Goal: Task Accomplishment & Management: Manage account settings

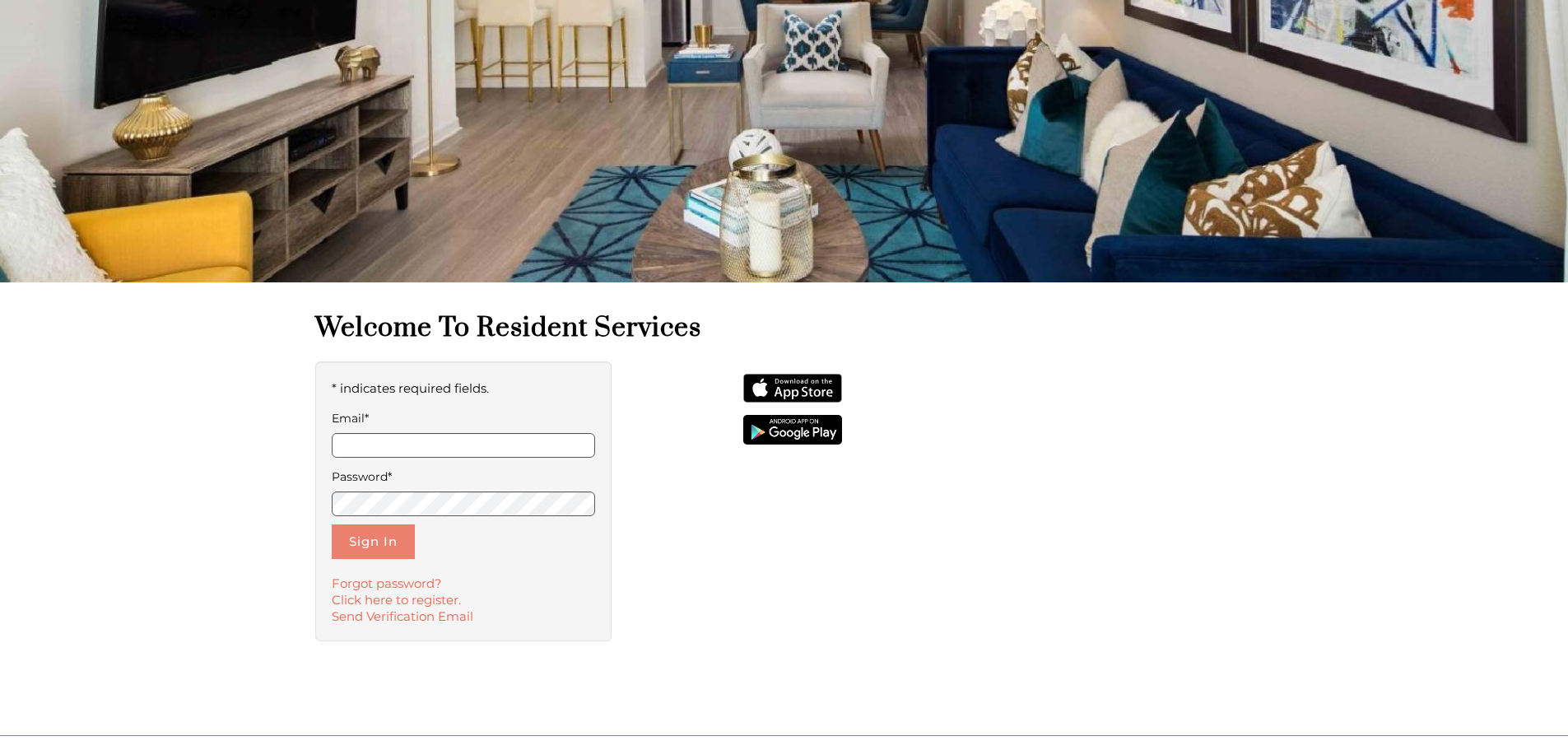
scroll to position [247, 0]
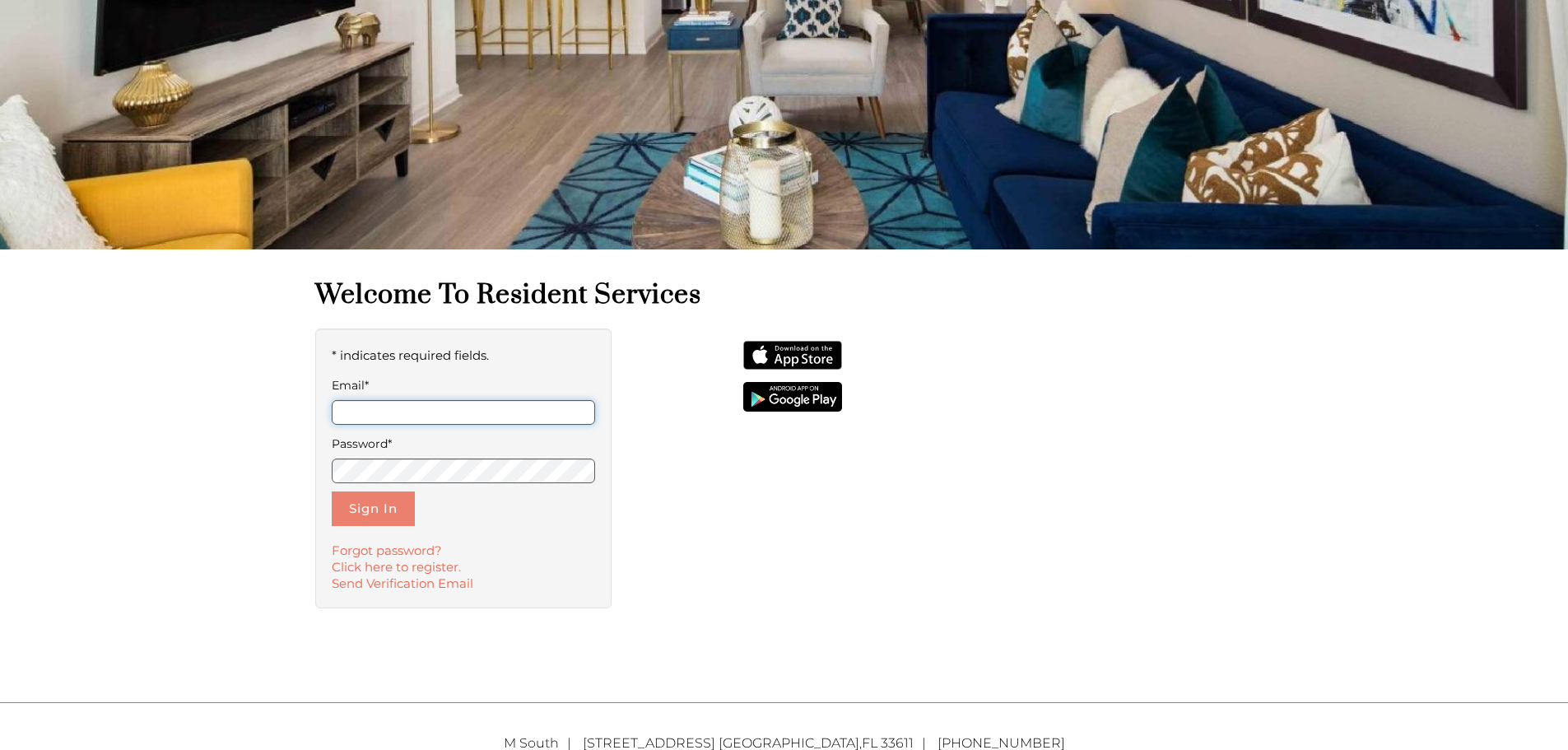
type input "**********"
click at [381, 517] on button "Sign In" at bounding box center [373, 509] width 83 height 35
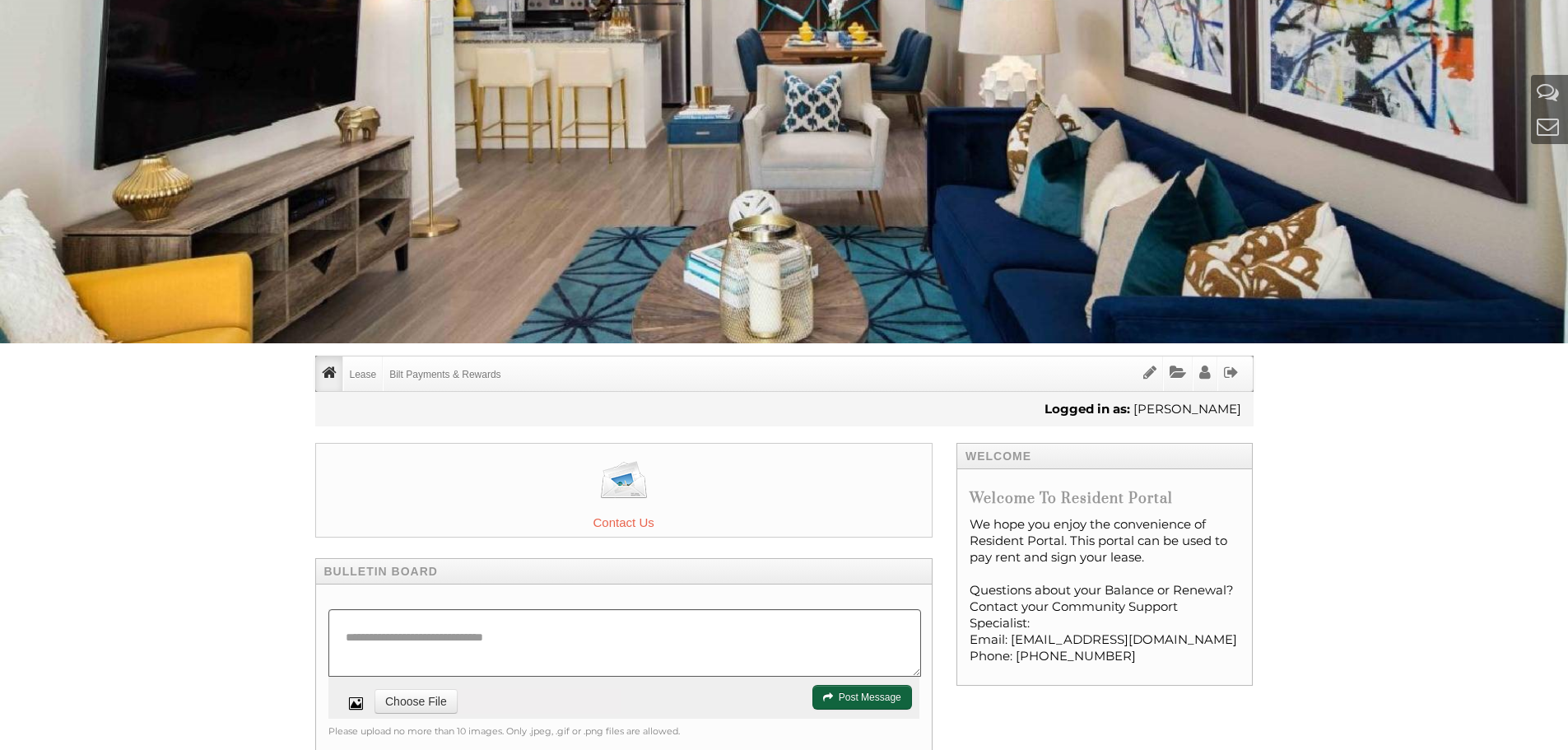
scroll to position [165, 0]
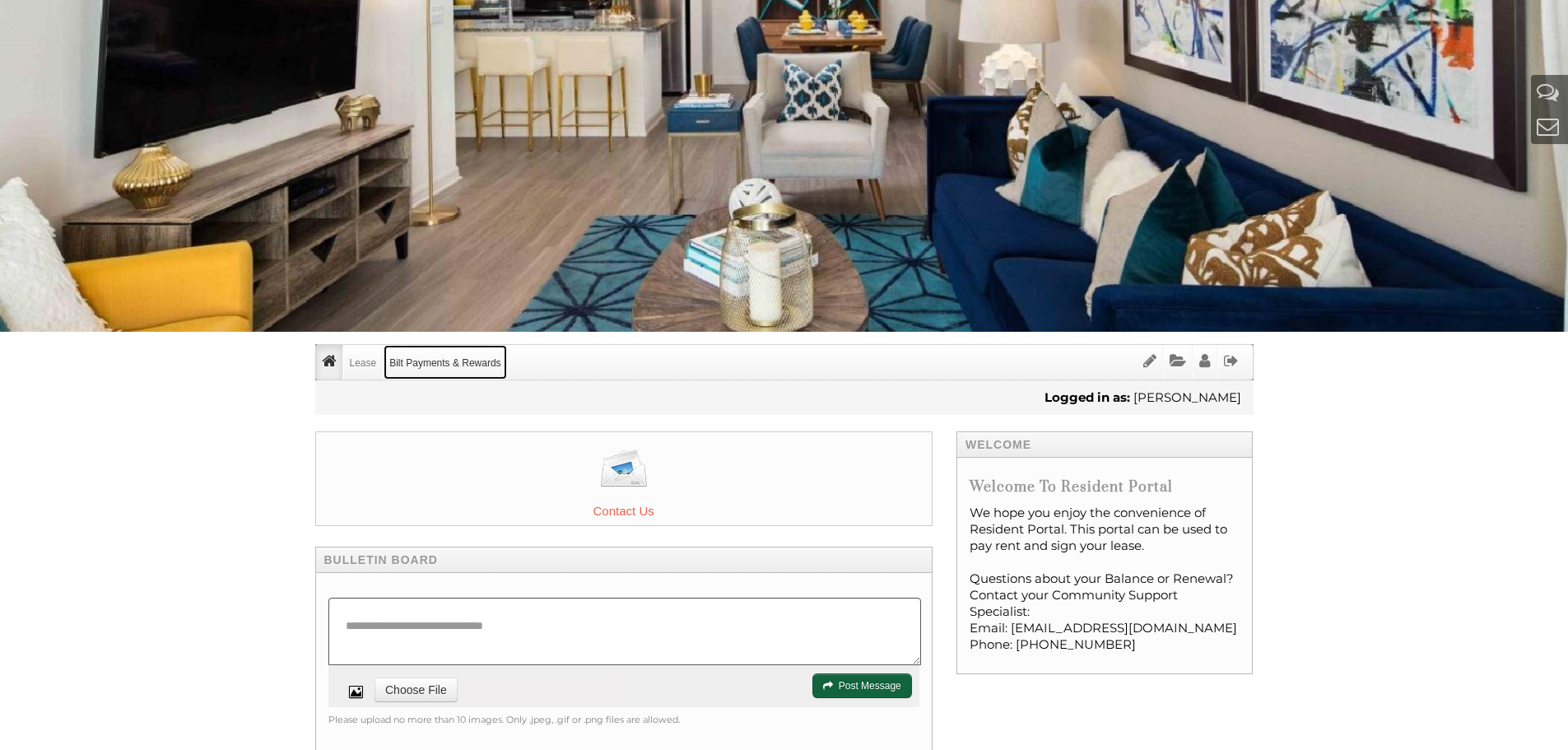
click at [432, 369] on link "Bilt Payments & Rewards" at bounding box center [445, 363] width 123 height 35
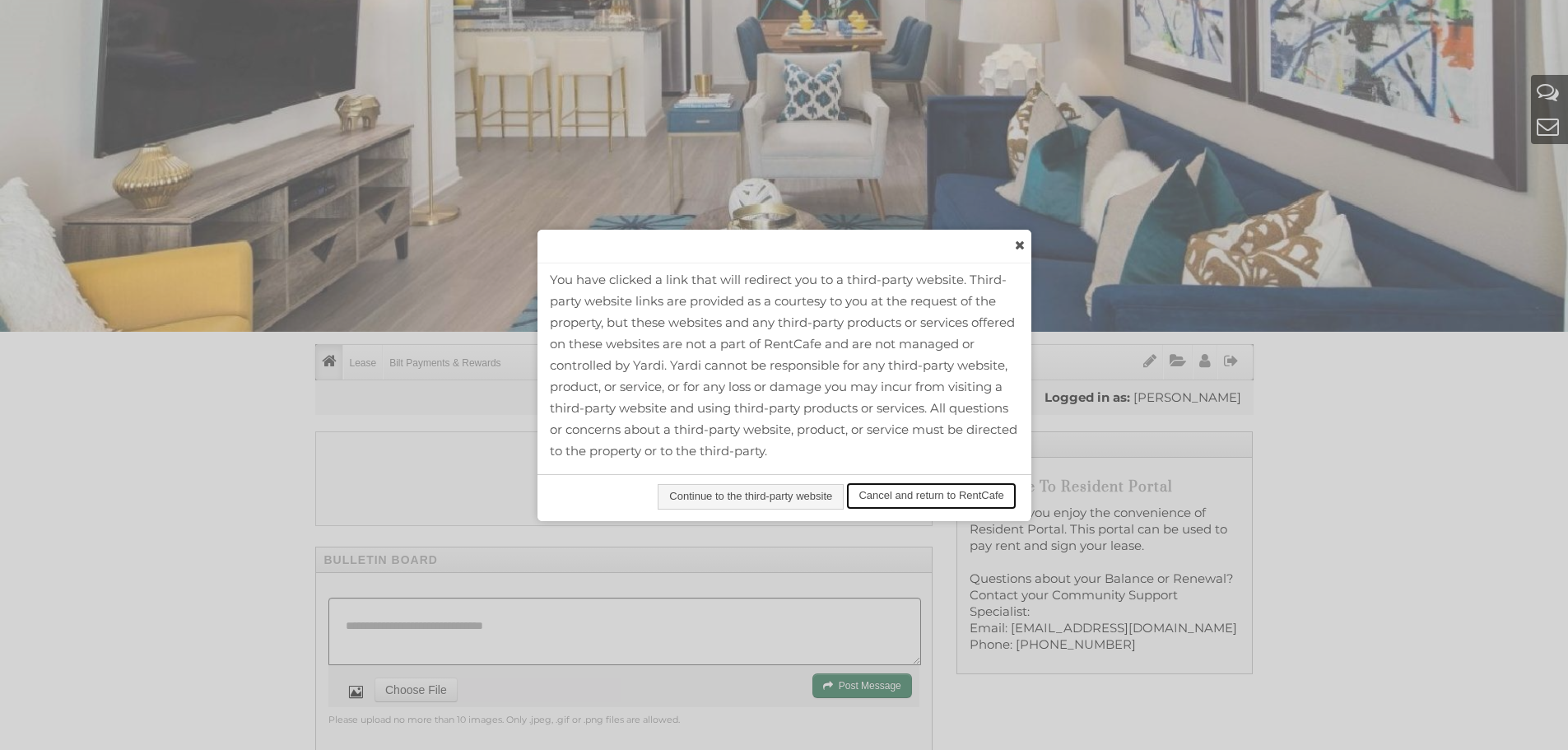
click at [891, 491] on span "Cancel and return to RentCafe" at bounding box center [930, 496] width 167 height 24
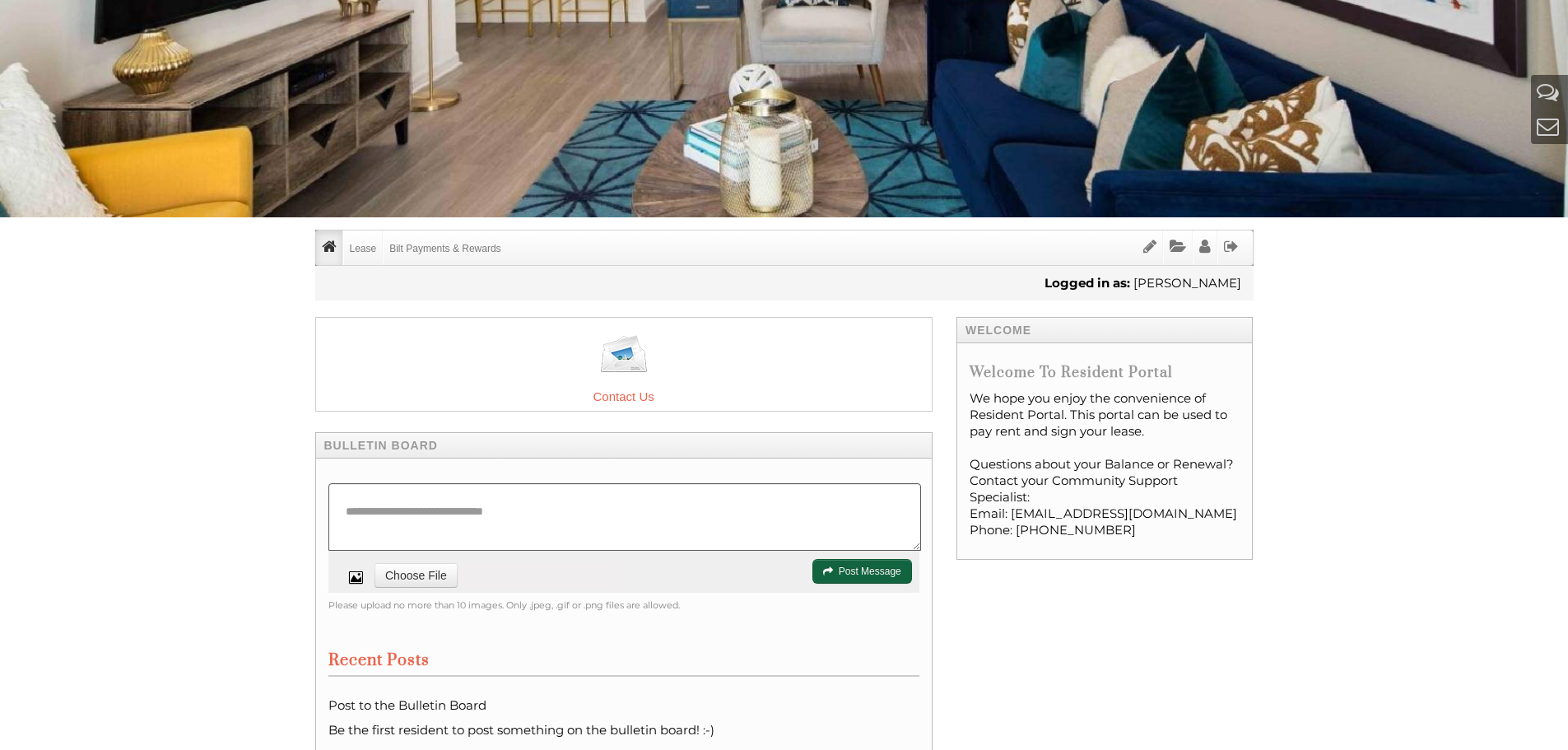
scroll to position [247, 0]
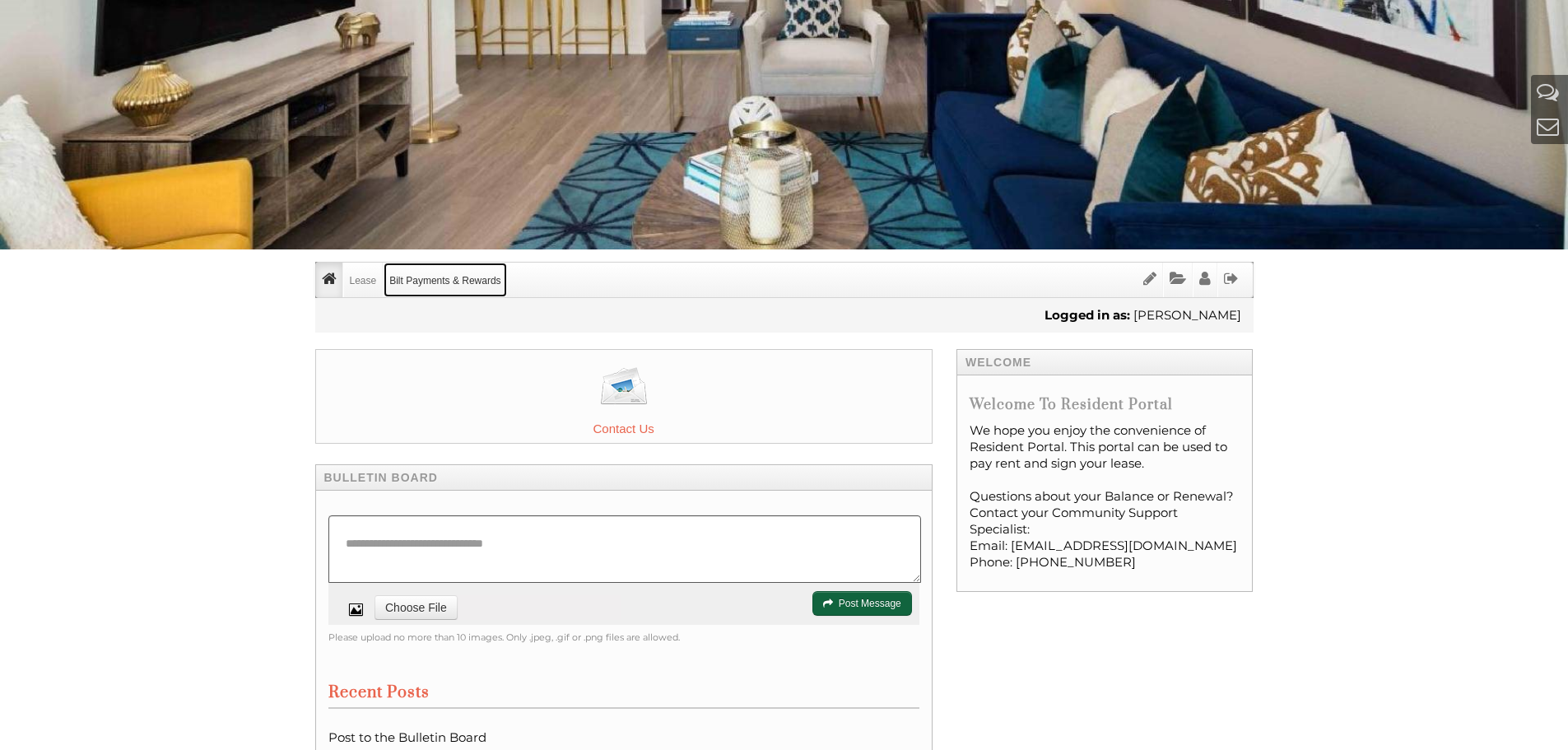
click at [455, 273] on link "Bilt Payments & Rewards" at bounding box center [445, 280] width 123 height 35
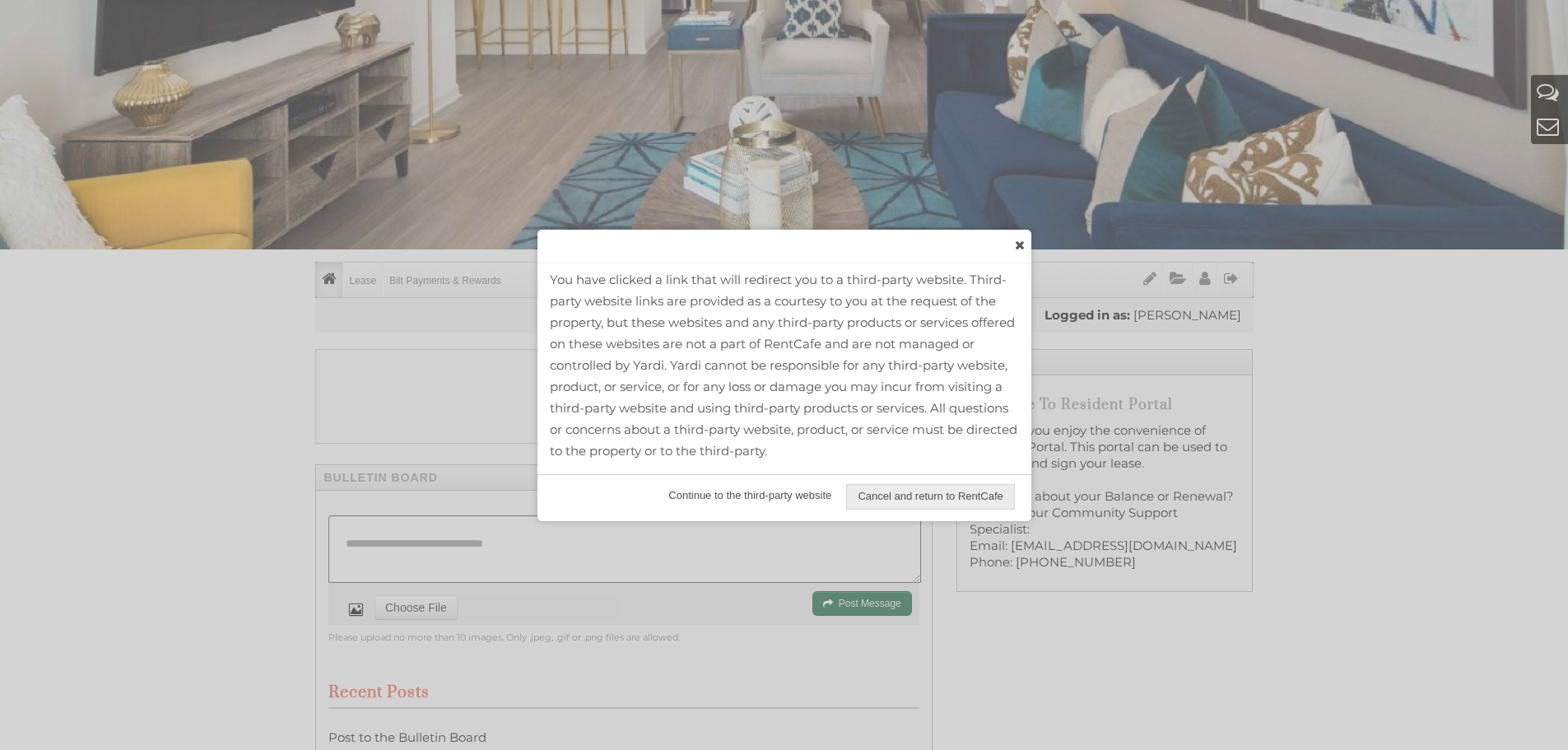
click at [774, 497] on span "Continue to the third-party website" at bounding box center [750, 496] width 184 height 24
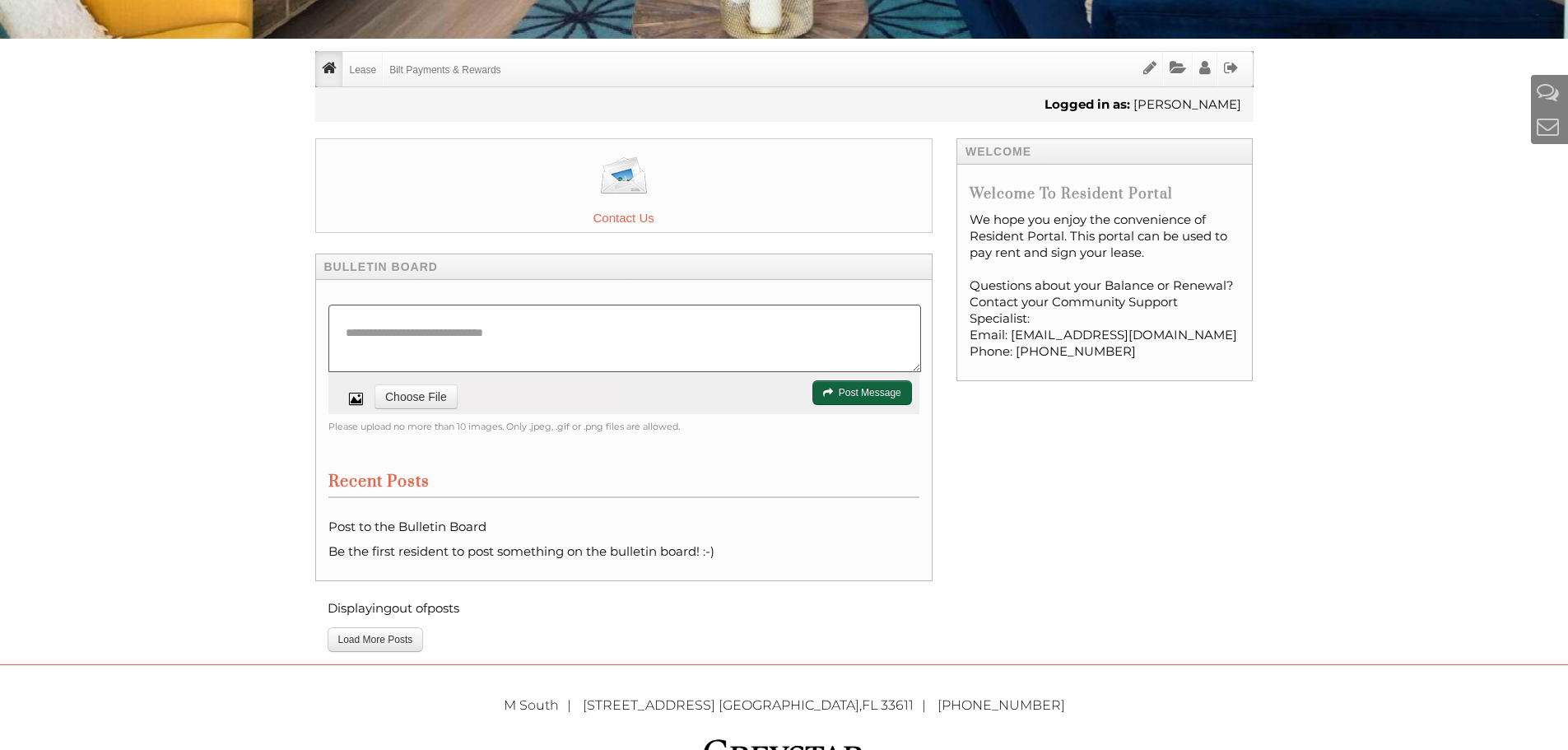
scroll to position [494, 0]
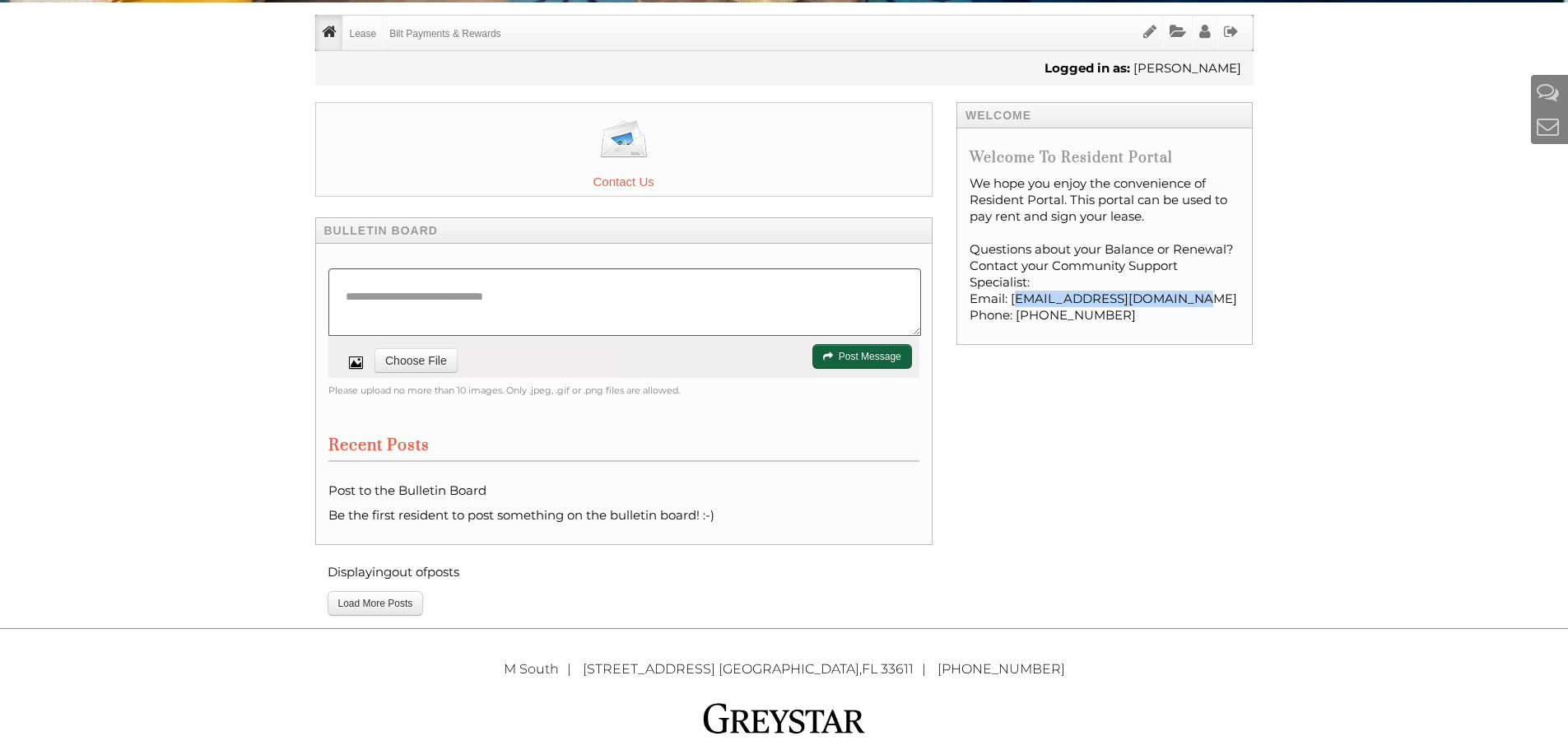
drag, startPoint x: 1198, startPoint y: 303, endPoint x: 1015, endPoint y: 301, distance: 183.0
click at [1015, 301] on p "Questions about your Balance or Renewal? Contact your Community Support Special…" at bounding box center [1104, 282] width 271 height 82
